Goal: Transaction & Acquisition: Book appointment/travel/reservation

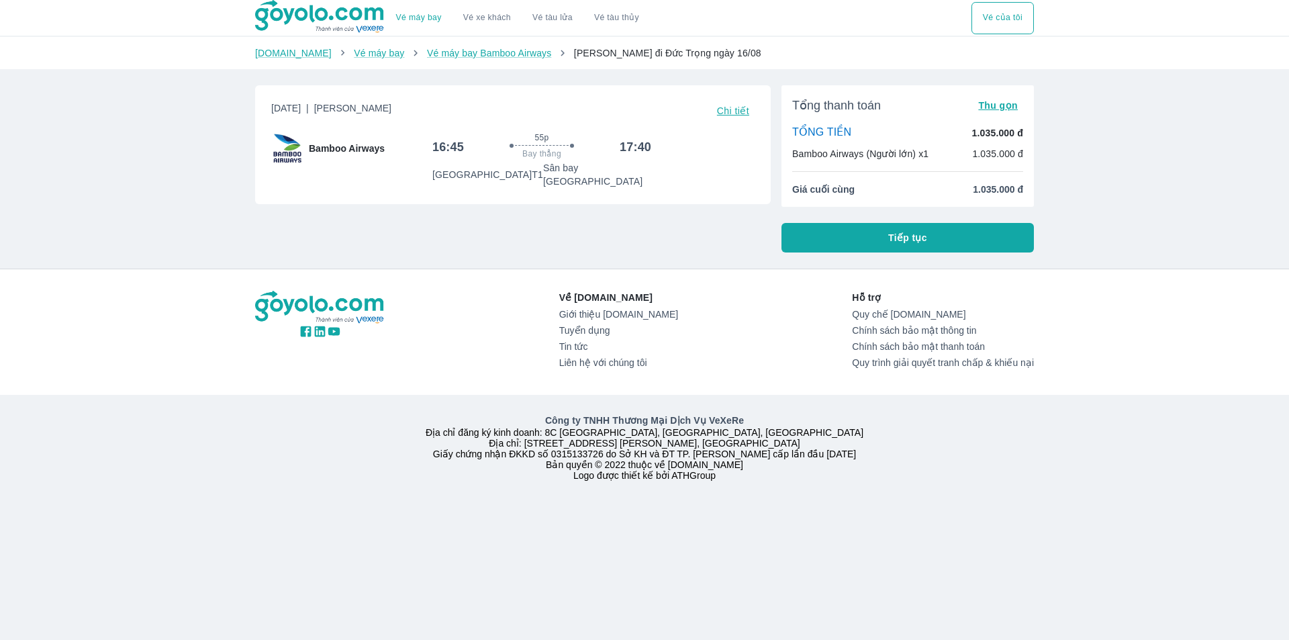
click at [868, 227] on button "Tiếp tục" at bounding box center [907, 238] width 252 height 30
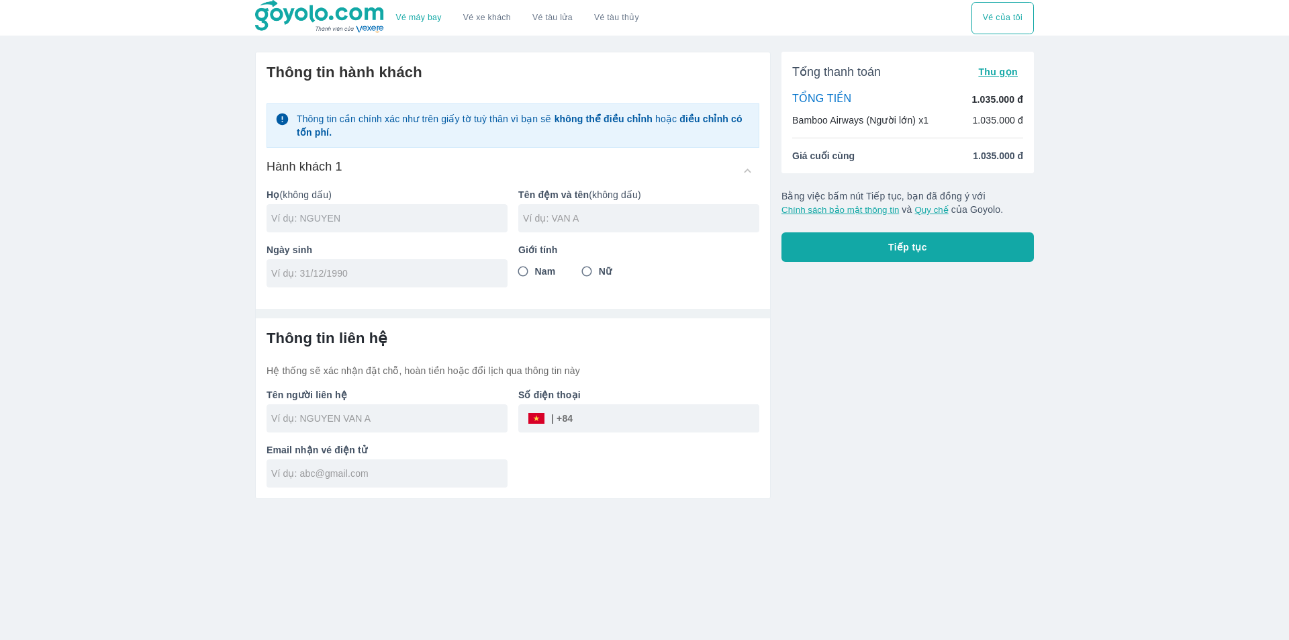
click at [352, 215] on input "text" at bounding box center [389, 217] width 236 height 13
drag, startPoint x: 498, startPoint y: 421, endPoint x: 462, endPoint y: 417, distance: 36.5
click at [497, 421] on div at bounding box center [386, 418] width 241 height 28
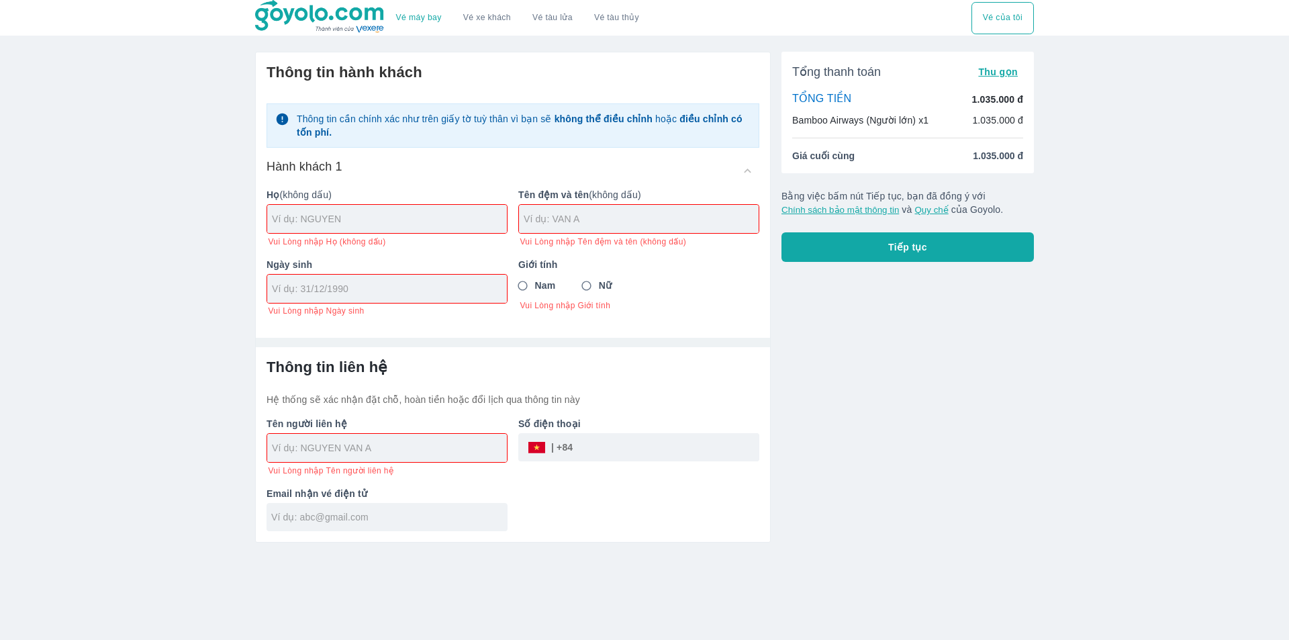
click at [454, 419] on div "Tên người liên hệ Vui Lòng nhập Tên người liên hệ" at bounding box center [382, 441] width 252 height 70
click at [450, 231] on div "Họ (không dấu) Vui Lòng nhập Họ (không dấu)" at bounding box center [382, 212] width 252 height 70
click at [445, 207] on div at bounding box center [387, 219] width 240 height 28
click at [407, 221] on input "text" at bounding box center [389, 218] width 235 height 13
click at [364, 229] on div at bounding box center [387, 219] width 240 height 28
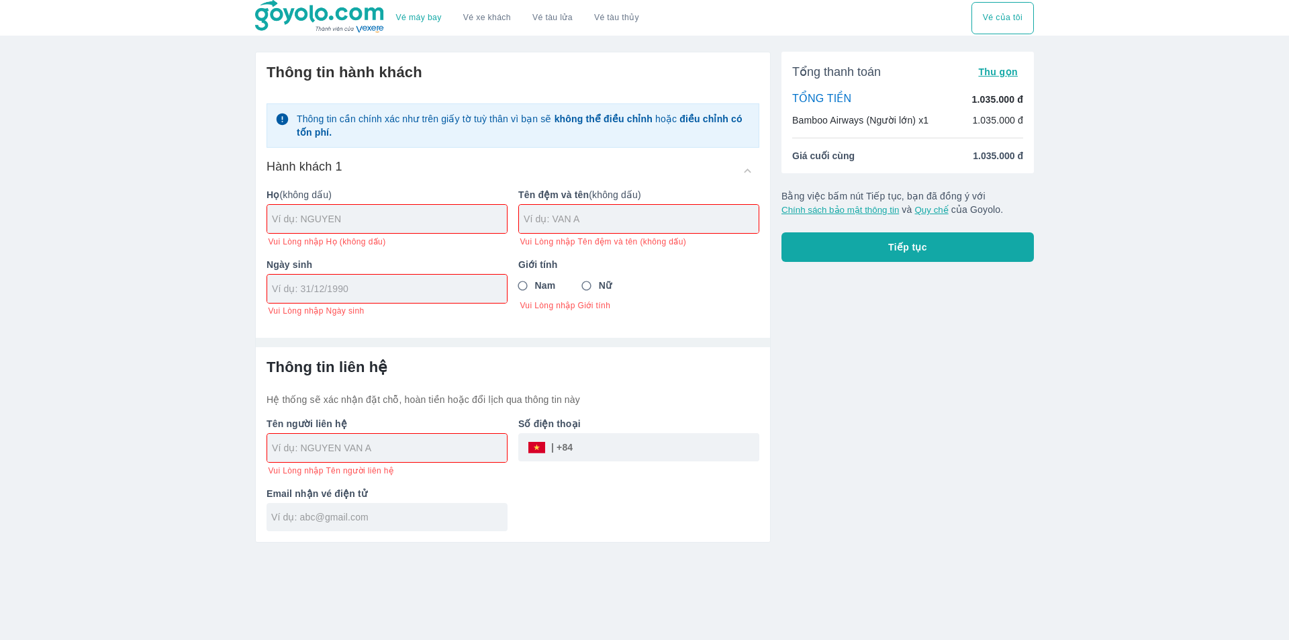
click at [365, 295] on input "tel" at bounding box center [382, 288] width 221 height 13
click at [391, 448] on input "text" at bounding box center [389, 447] width 235 height 13
click at [358, 520] on input "text" at bounding box center [389, 516] width 236 height 13
click at [355, 205] on div at bounding box center [387, 219] width 240 height 28
